Goal: Find specific page/section: Find specific page/section

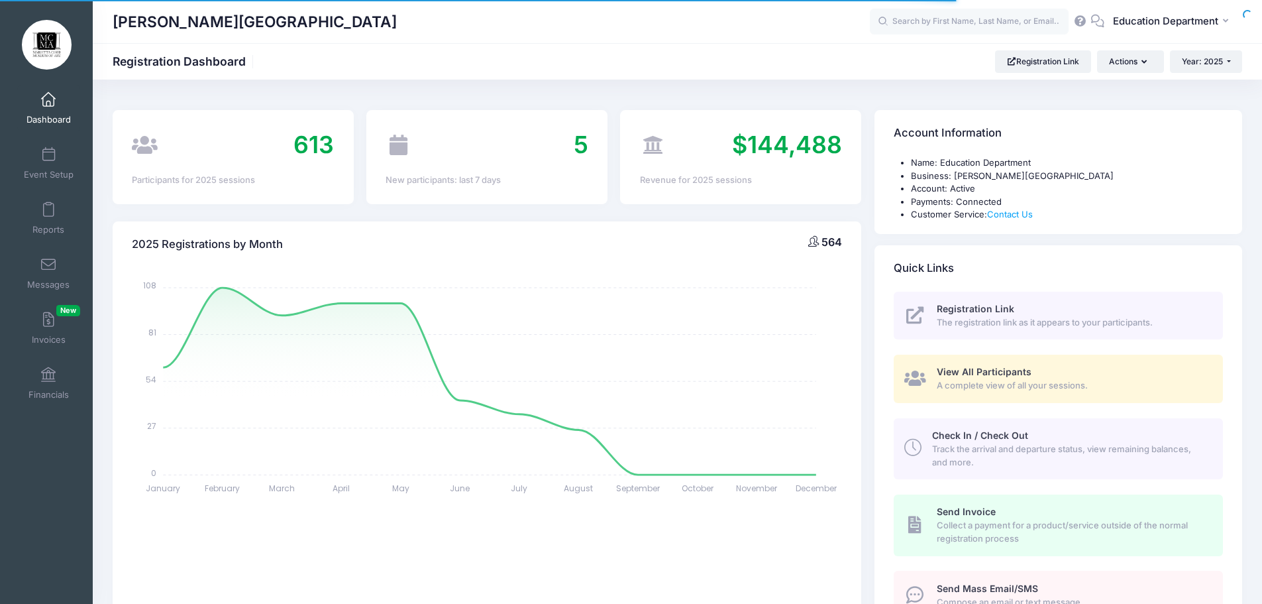
select select
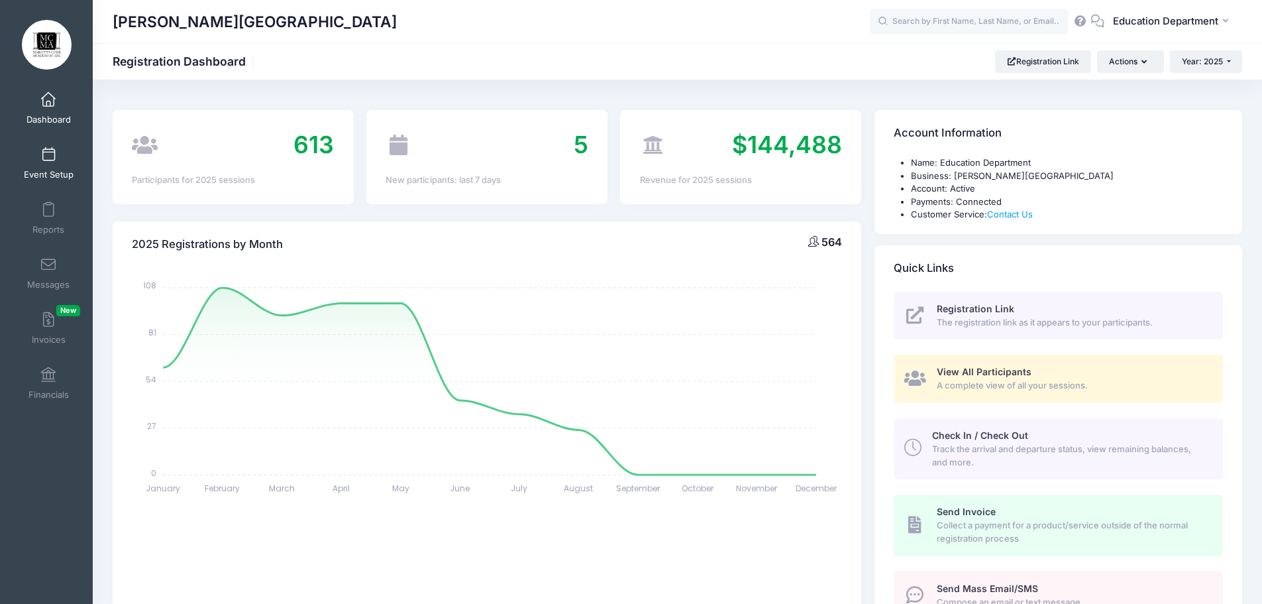
click at [57, 154] on link "Event Setup" at bounding box center [48, 163] width 63 height 46
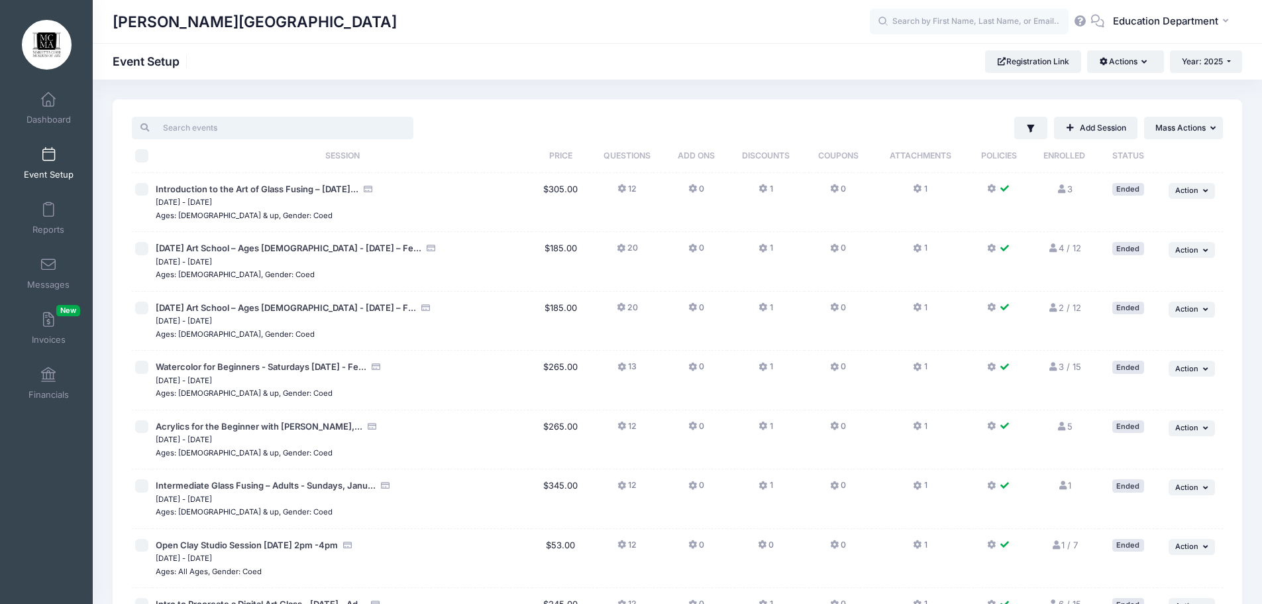
click at [319, 129] on input "search" at bounding box center [273, 128] width 282 height 23
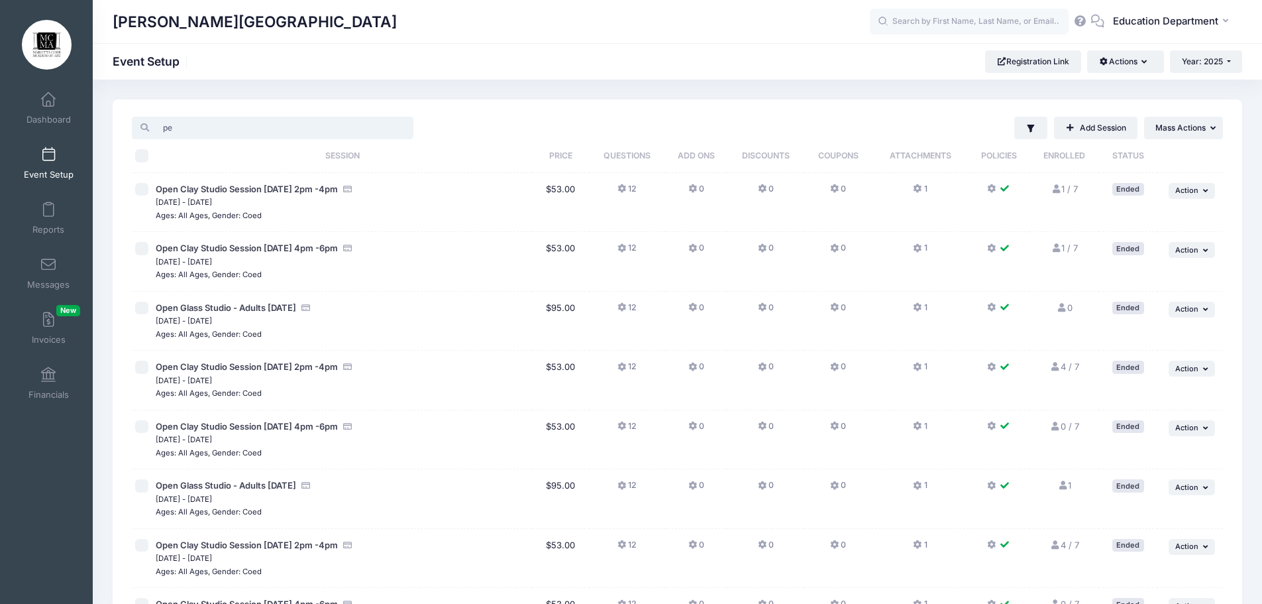
type input "p"
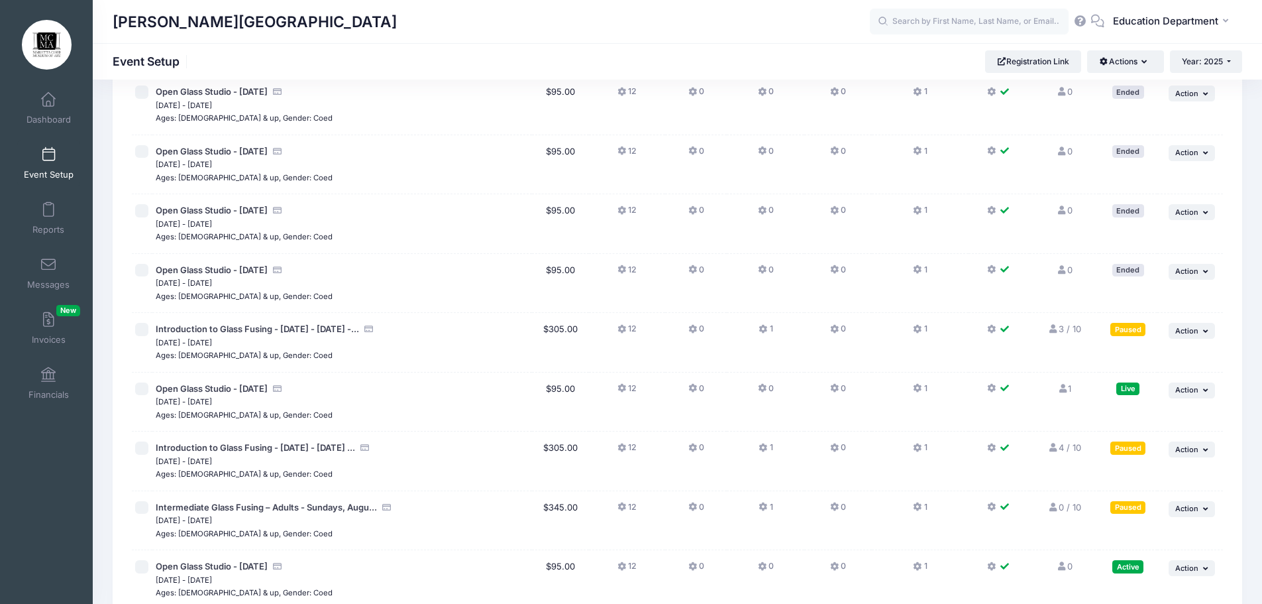
scroll to position [2359, 0]
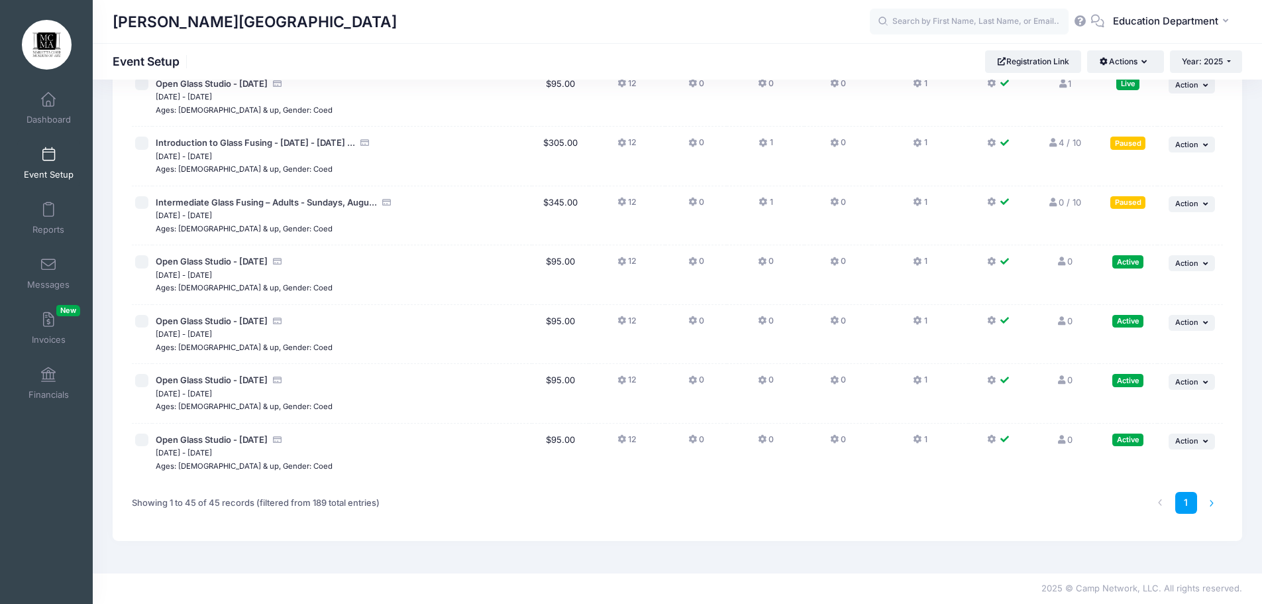
type input "glass"
click at [1214, 503] on li at bounding box center [1212, 503] width 22 height 22
click at [488, 490] on div "Showing 1 to 45 of 45 records (filtered from 189 total entries)" at bounding box center [356, 503] width 460 height 42
